Goal: Check status: Check status

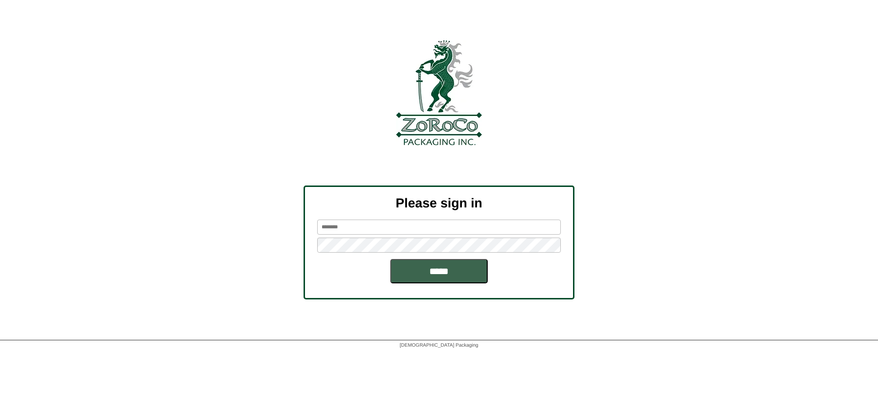
type input "*******"
click at [439, 271] on input "*****" at bounding box center [438, 271] width 97 height 24
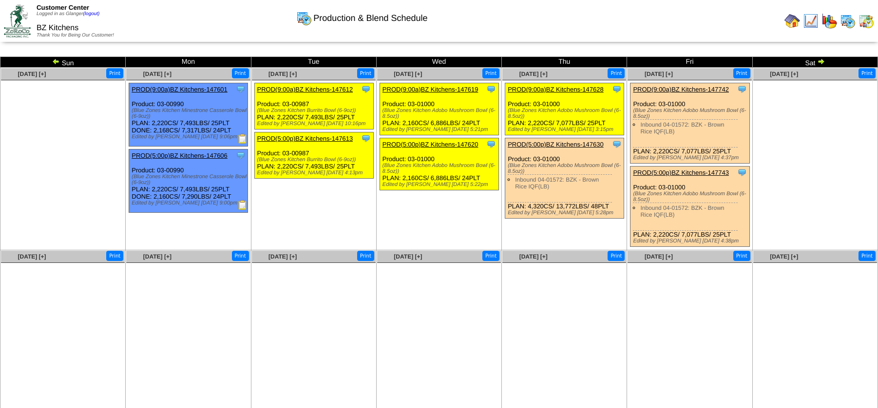
click at [57, 61] on img at bounding box center [56, 61] width 8 height 8
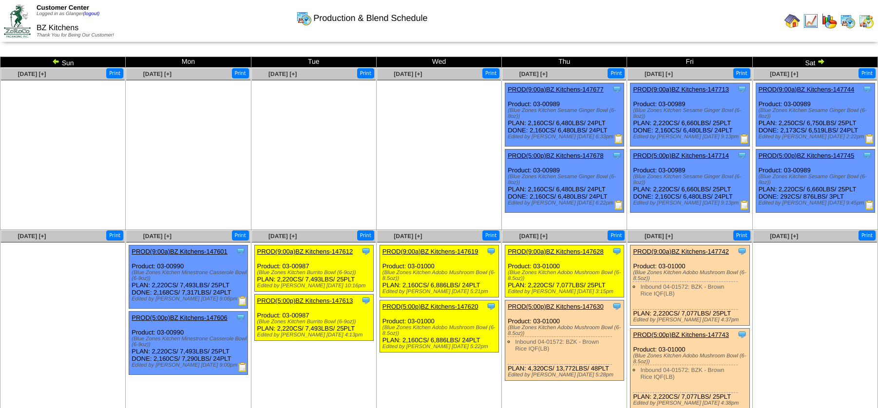
click at [821, 61] on img at bounding box center [821, 61] width 8 height 8
